Goal: Task Accomplishment & Management: Use online tool/utility

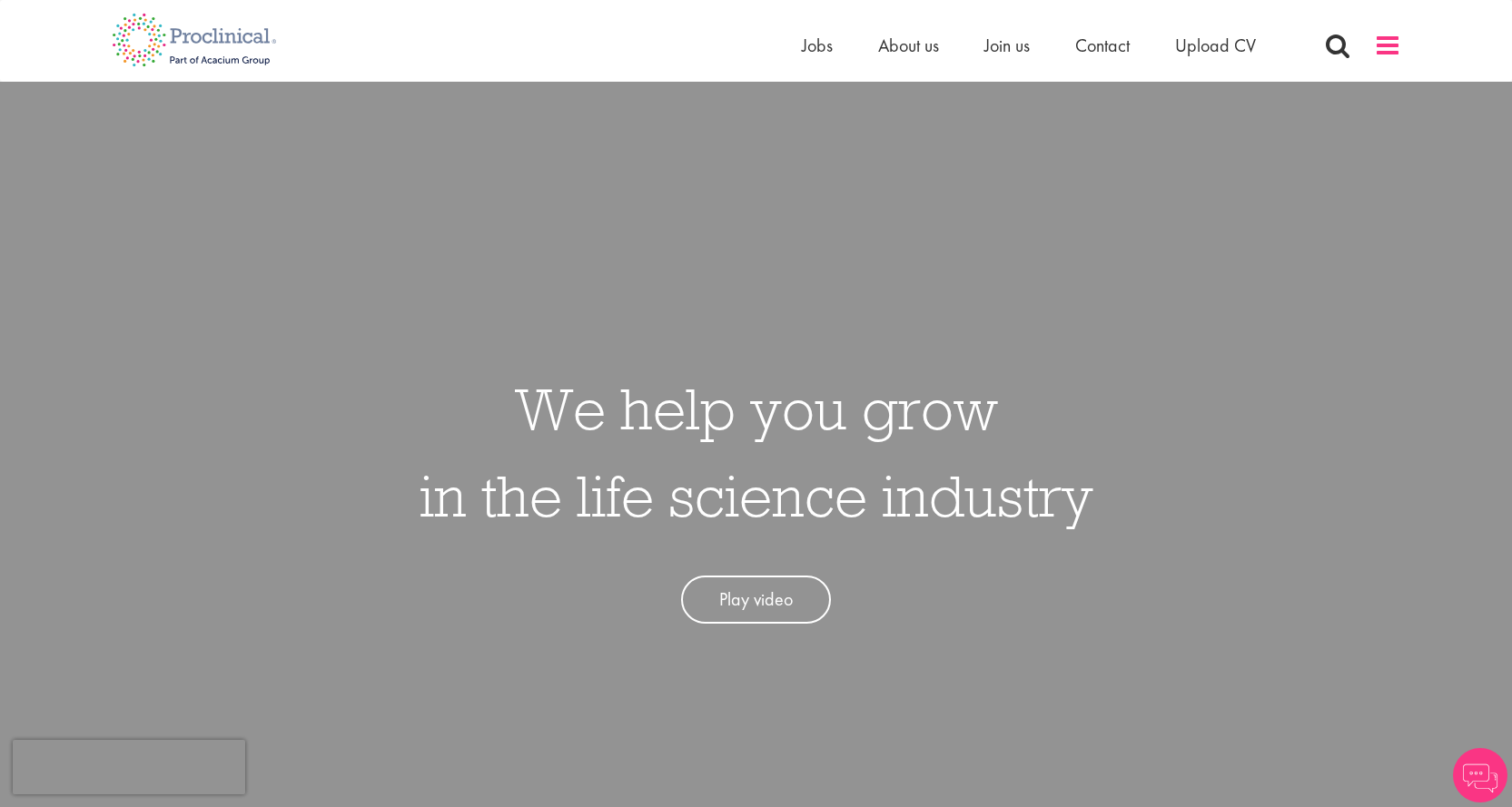
click at [1385, 39] on span at bounding box center [1388, 45] width 27 height 27
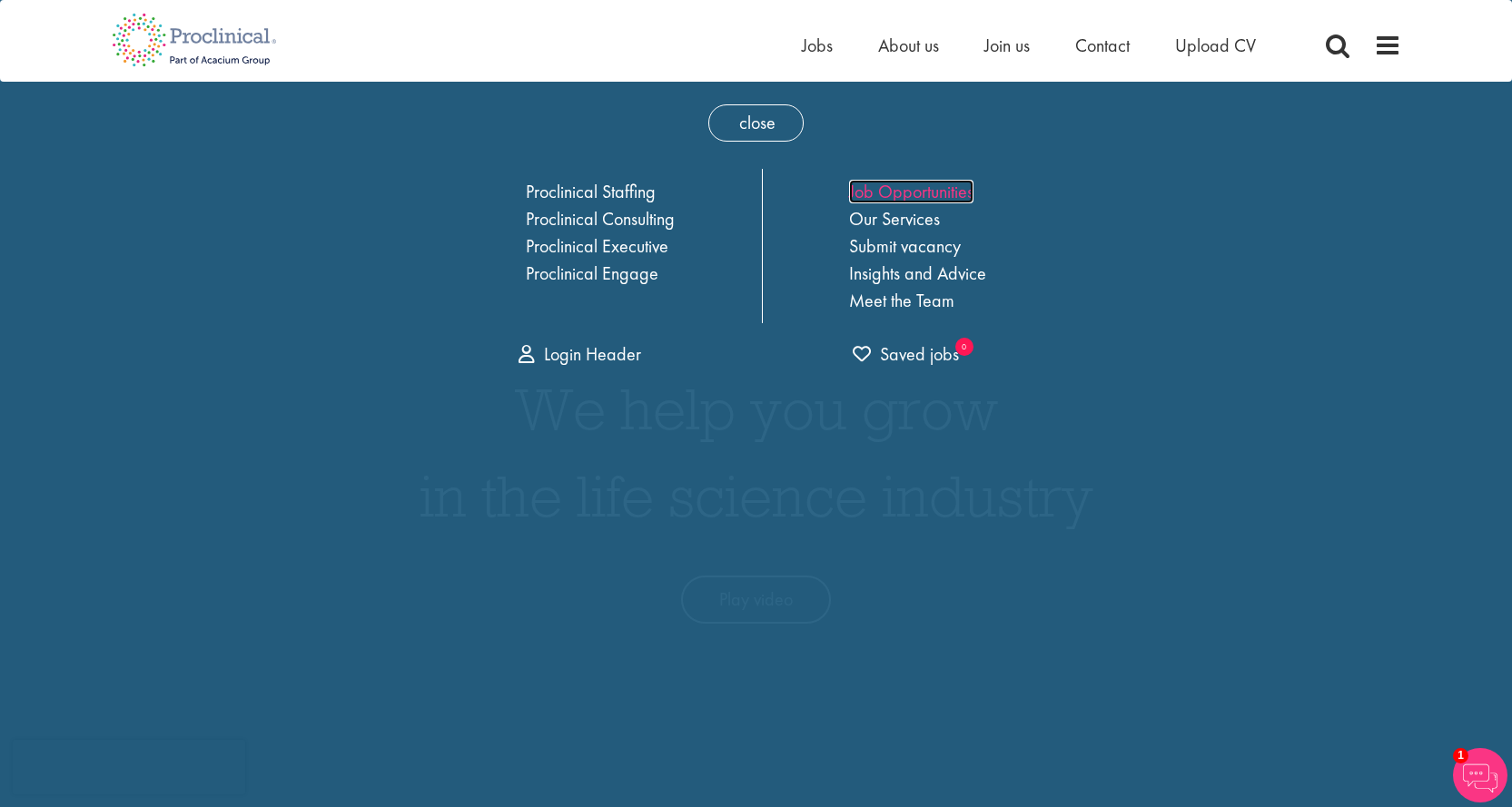
click at [913, 200] on link "Job Opportunities" at bounding box center [910, 191] width 124 height 23
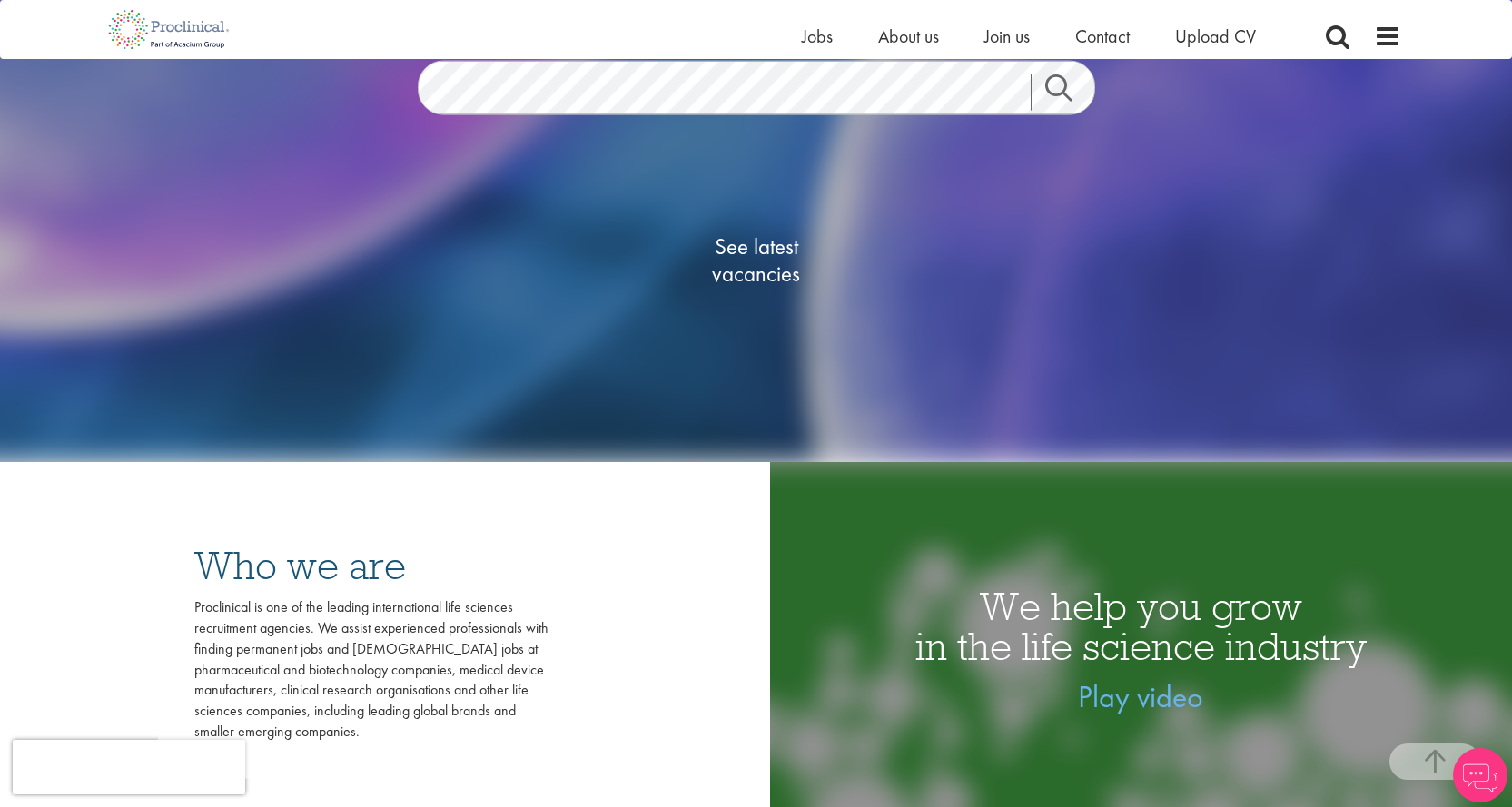
scroll to position [363, 0]
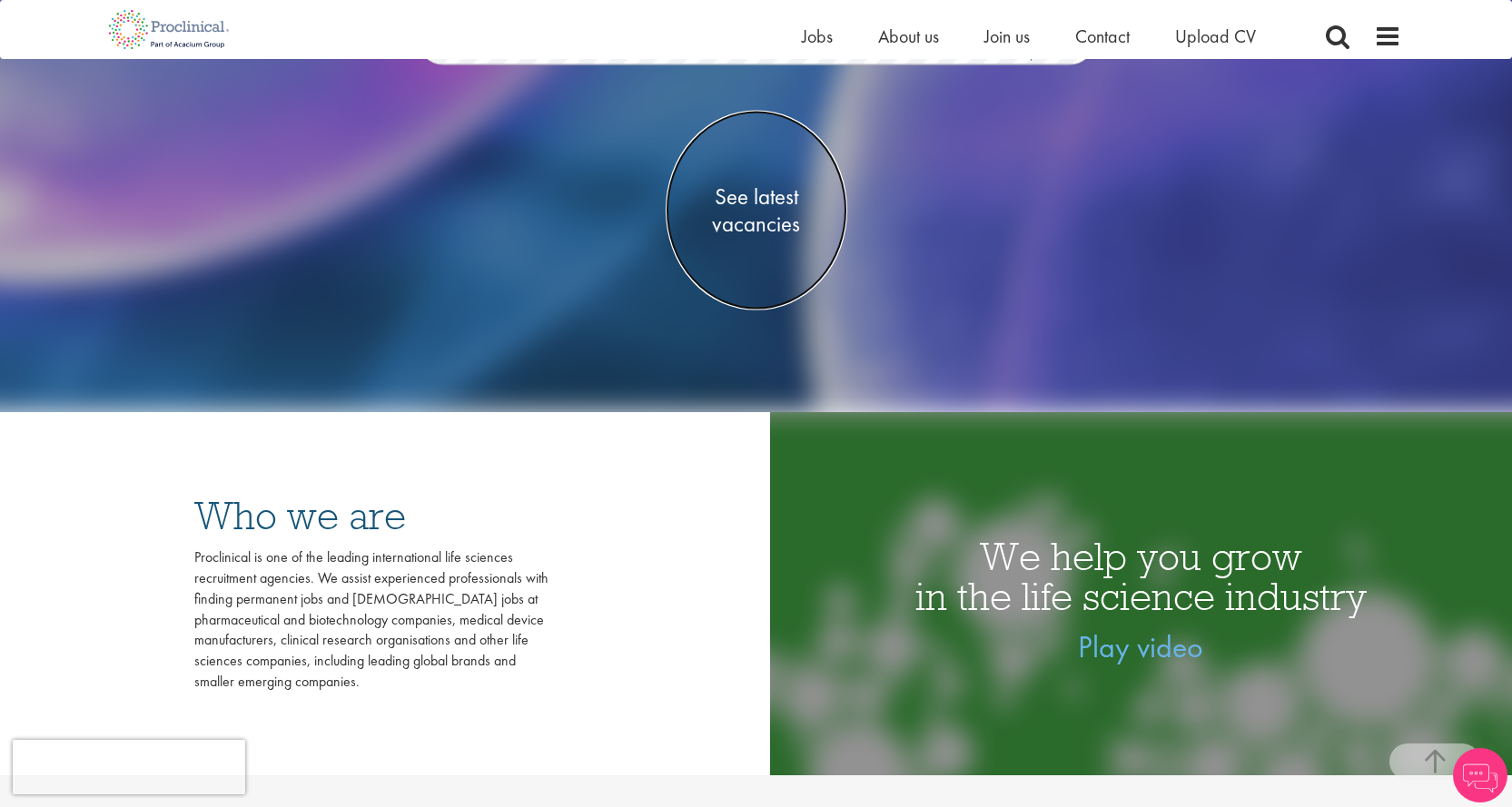
click at [785, 207] on span "See latest vacancies" at bounding box center [756, 210] width 181 height 54
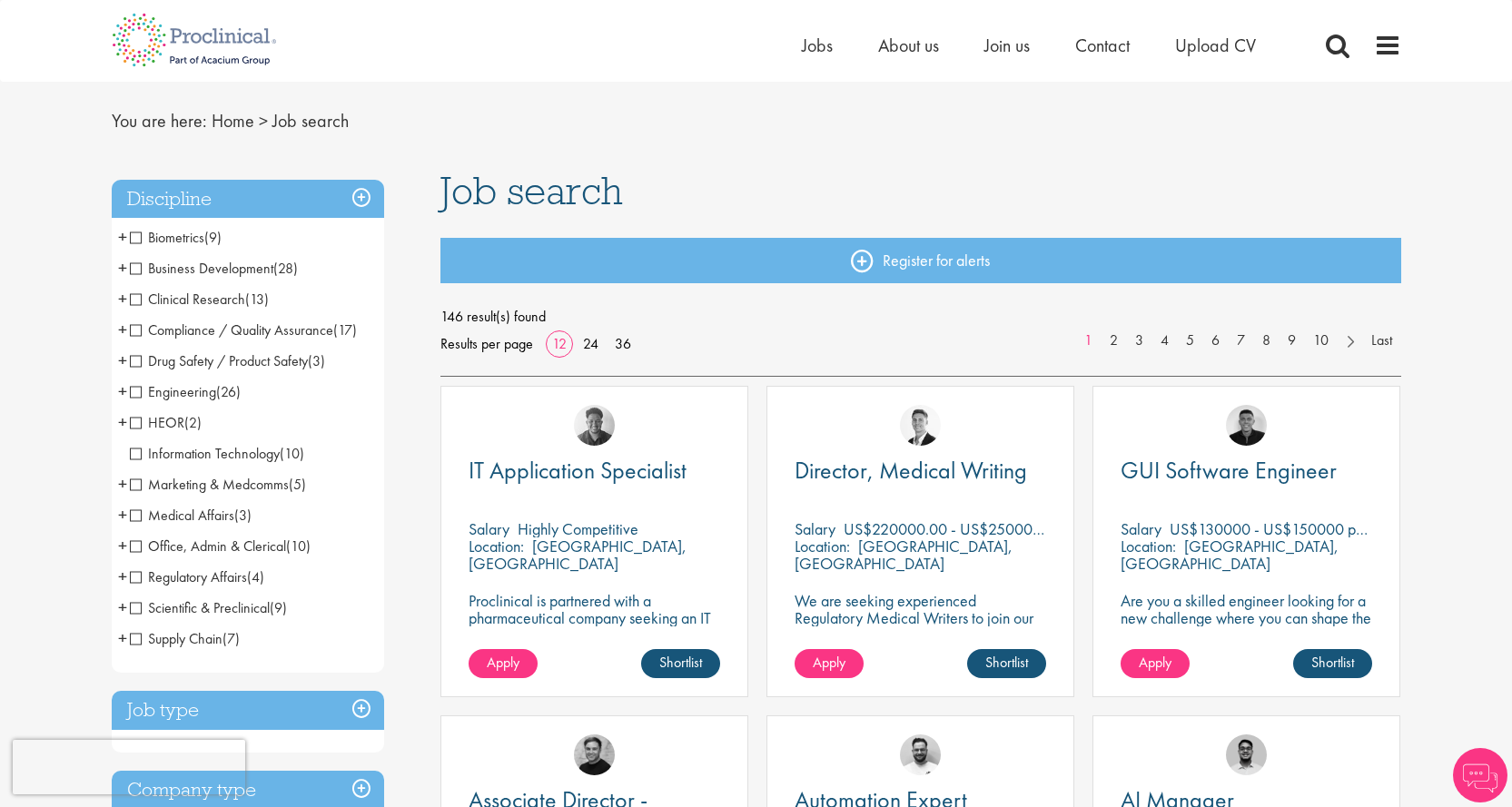
scroll to position [91, 0]
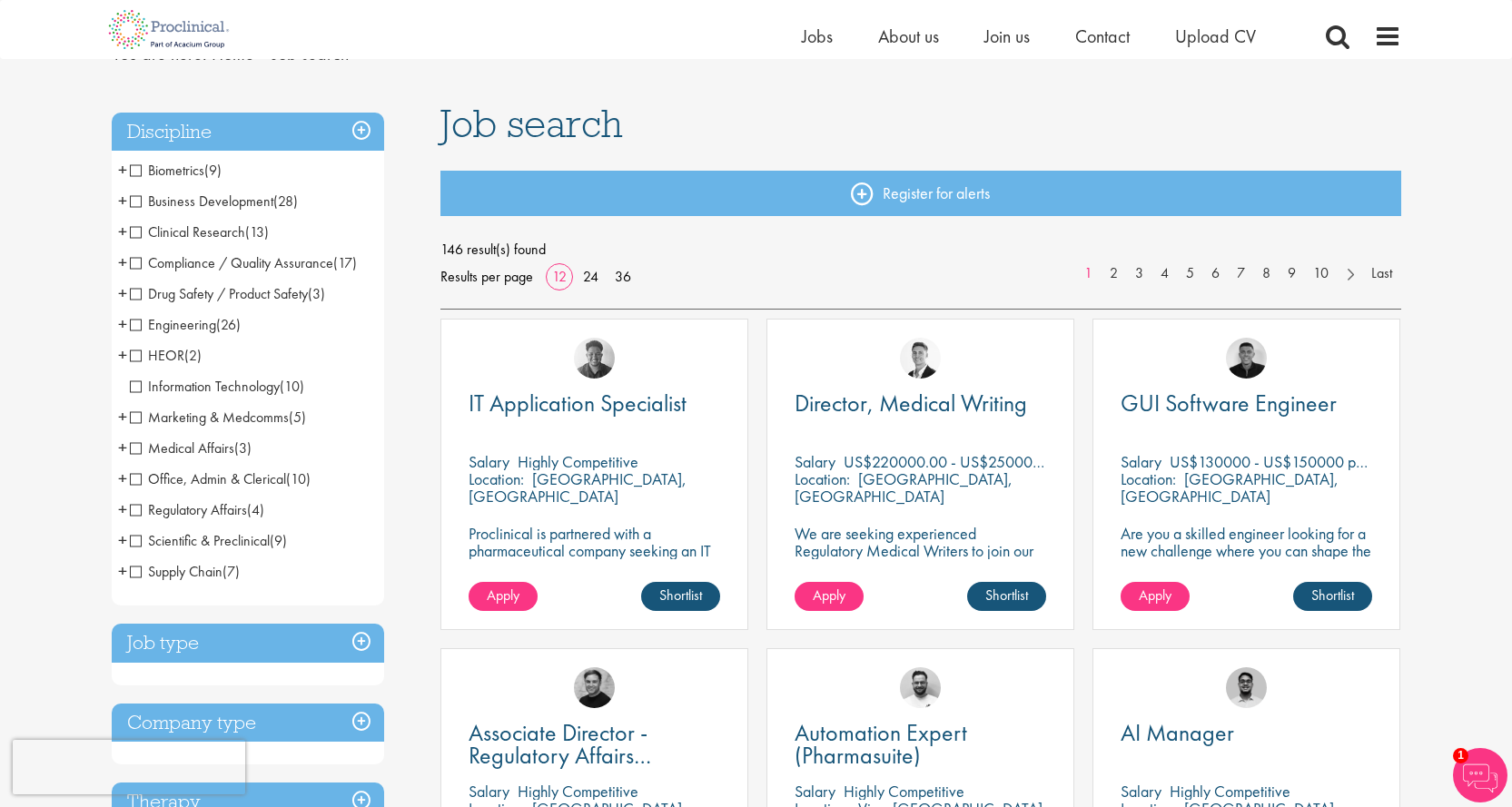
click at [223, 232] on span "Clinical Research" at bounding box center [188, 232] width 116 height 19
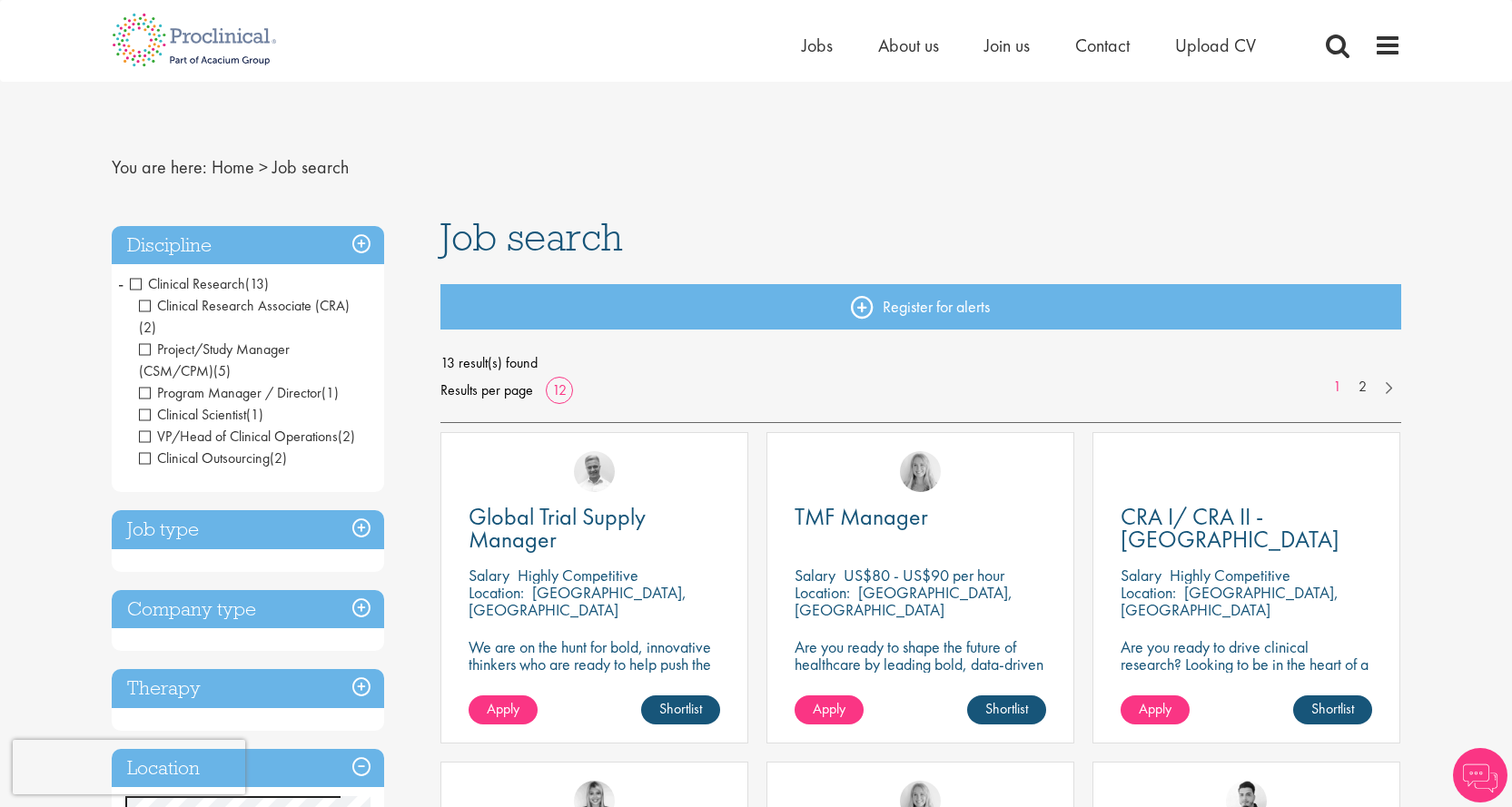
click at [274, 301] on span "Clinical Research Associate (CRA)" at bounding box center [244, 306] width 210 height 19
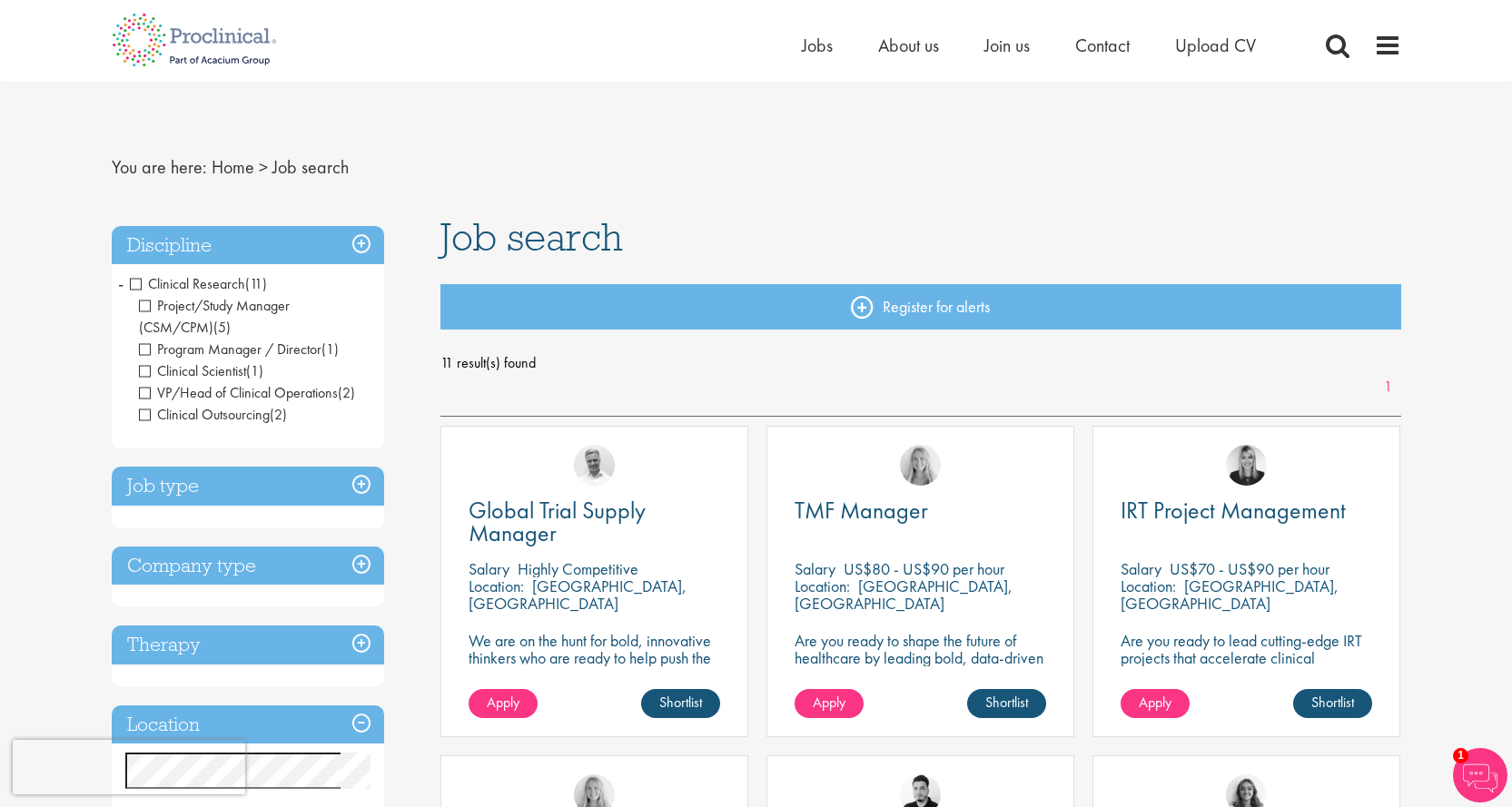
click at [148, 348] on span "Program Manager / Director" at bounding box center [230, 349] width 182 height 19
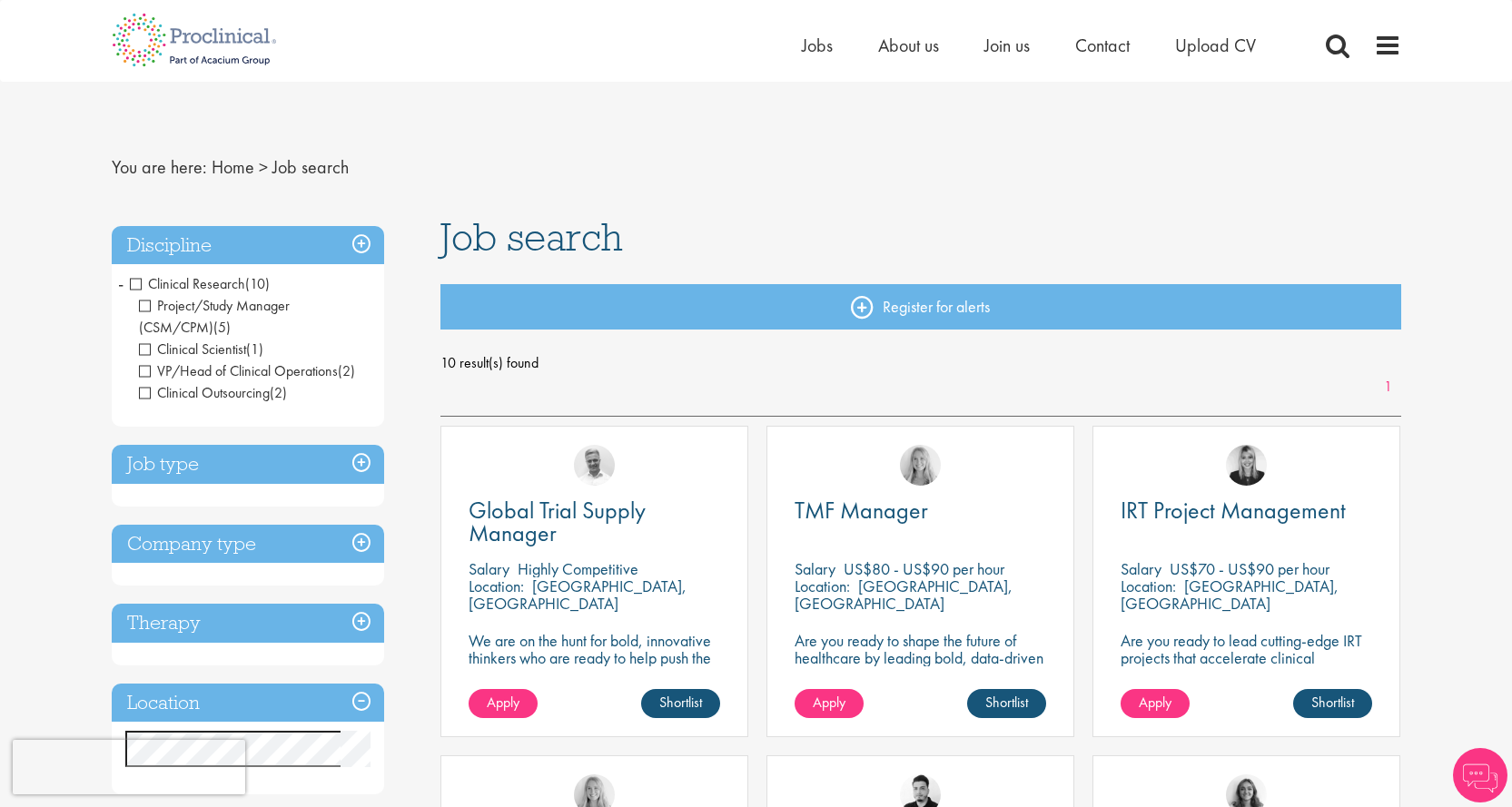
click at [144, 350] on span "Clinical Scientist" at bounding box center [192, 349] width 107 height 19
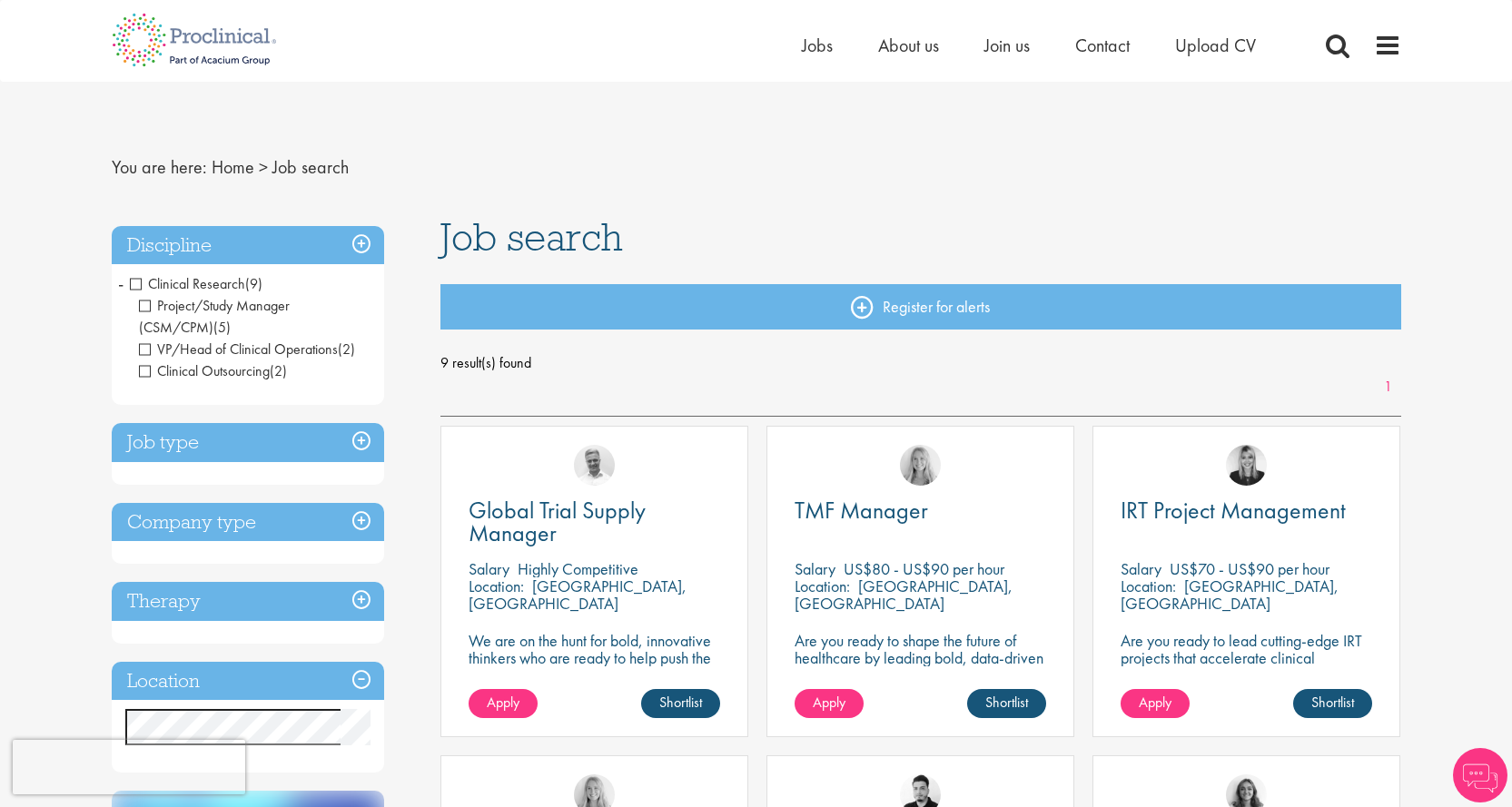
click at [148, 346] on span "VP/Head of Clinical Operations" at bounding box center [238, 349] width 199 height 19
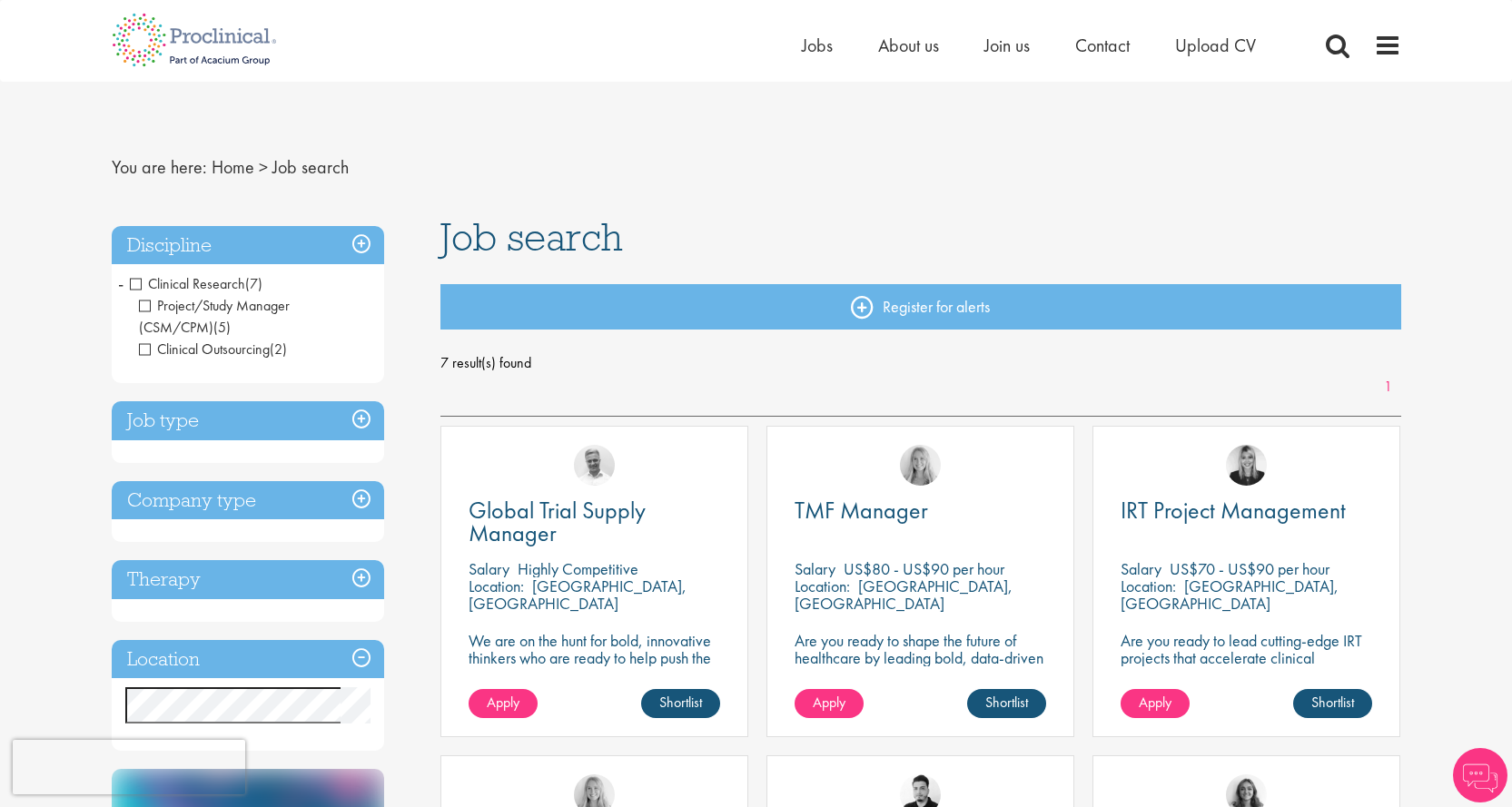
click at [148, 348] on span "Clinical Outsourcing" at bounding box center [204, 349] width 131 height 19
